Goal: Go to known website: Access a specific website the user already knows

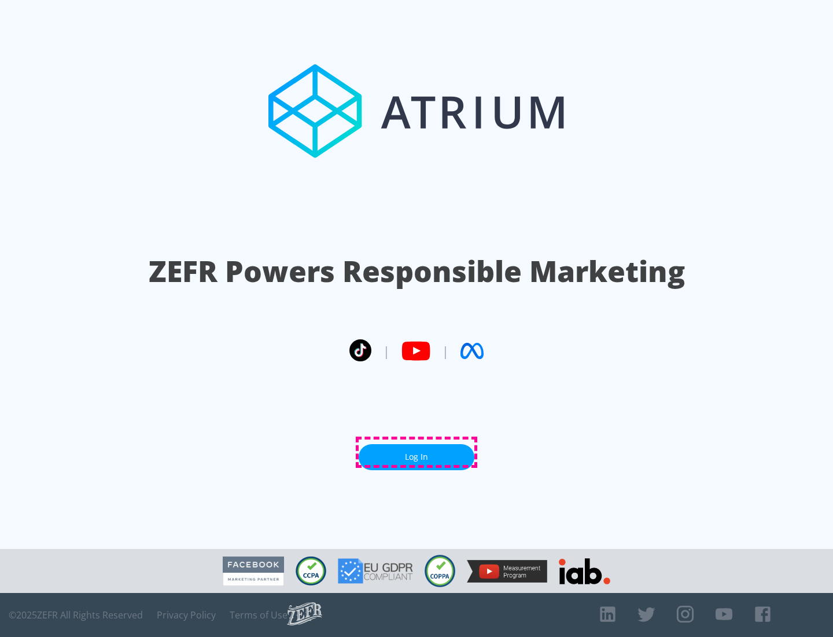
click at [417, 452] on link "Log In" at bounding box center [417, 457] width 116 height 26
